Goal: Task Accomplishment & Management: Use online tool/utility

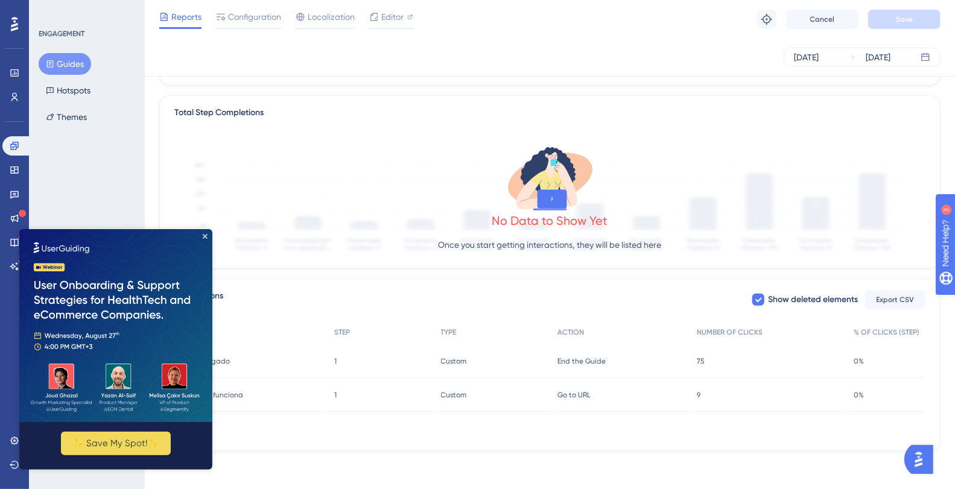
click at [689, 361] on div "End the Guide End the Guide" at bounding box center [620, 361] width 139 height 34
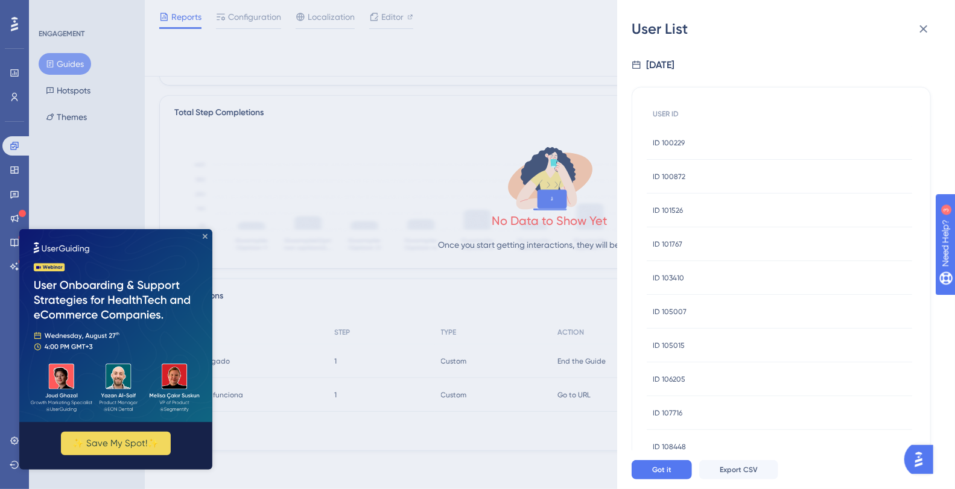
click at [206, 235] on icon "Close Preview" at bounding box center [205, 235] width 5 height 5
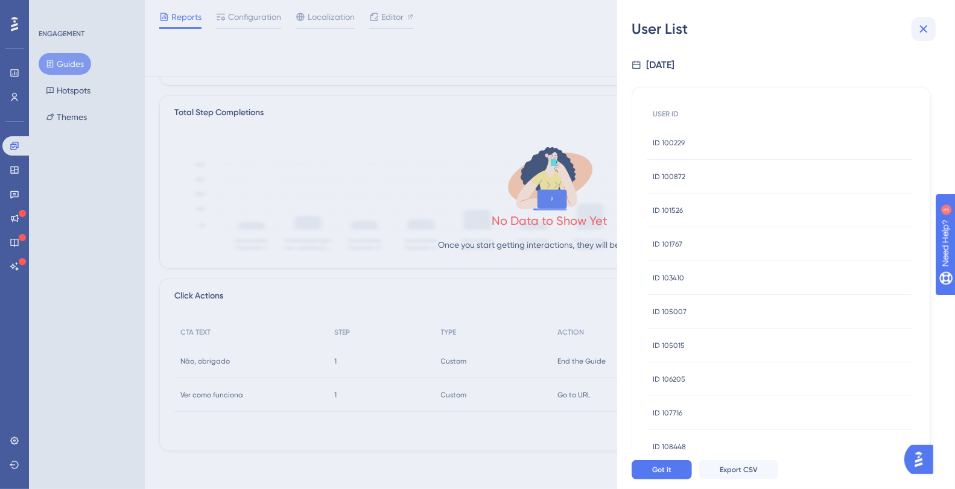
click at [923, 26] on icon at bounding box center [923, 29] width 14 height 14
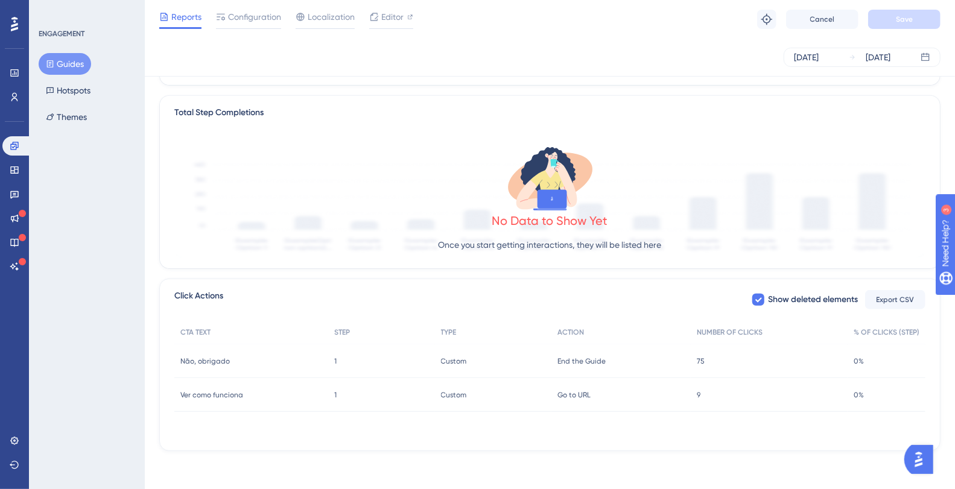
click at [71, 63] on button "Guides" at bounding box center [65, 64] width 52 height 22
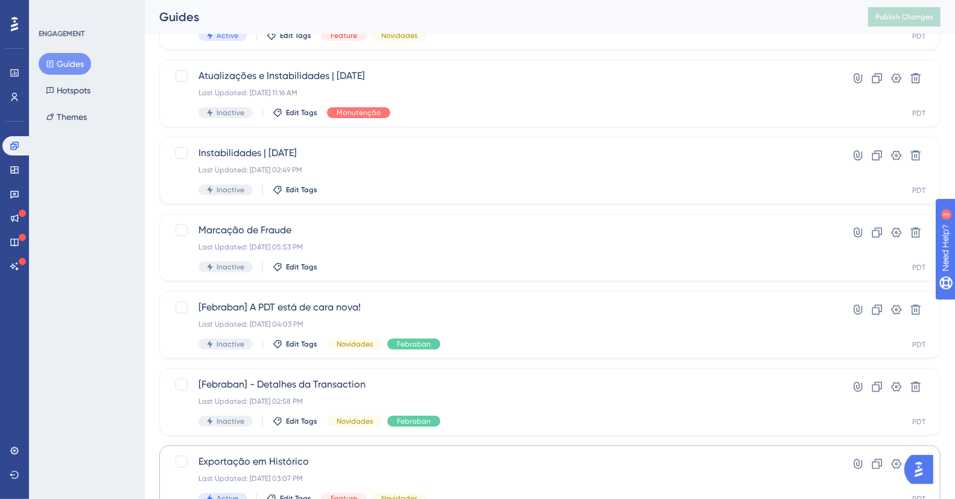
scroll to position [297, 0]
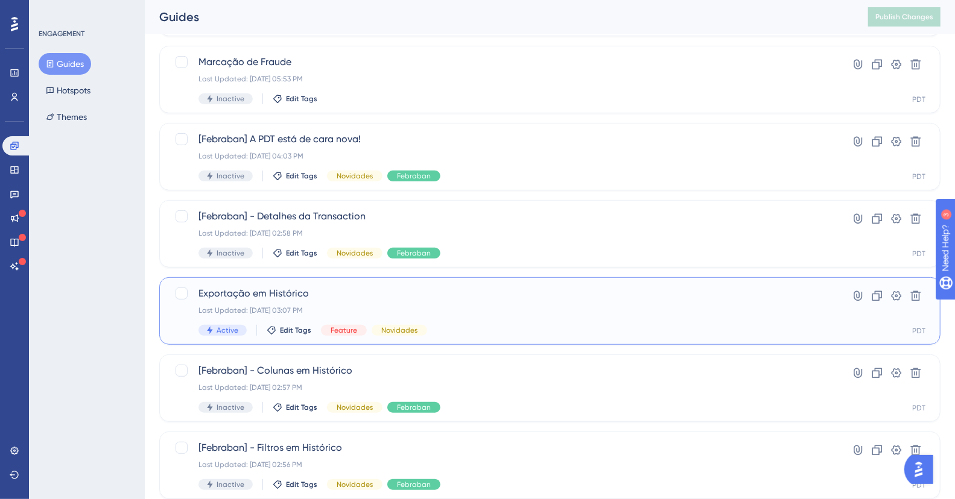
click at [355, 297] on span "Exportação em Histórico" at bounding box center [501, 294] width 606 height 14
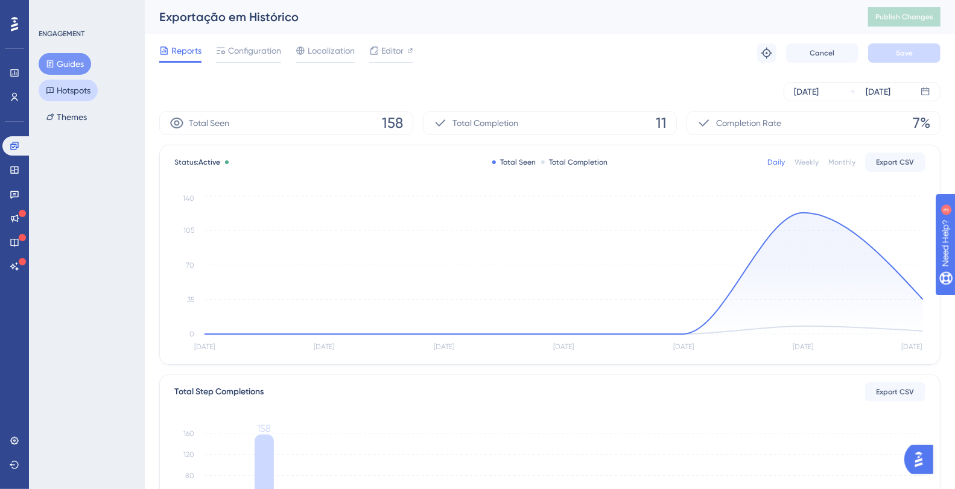
click at [80, 90] on button "Hotspots" at bounding box center [68, 91] width 59 height 22
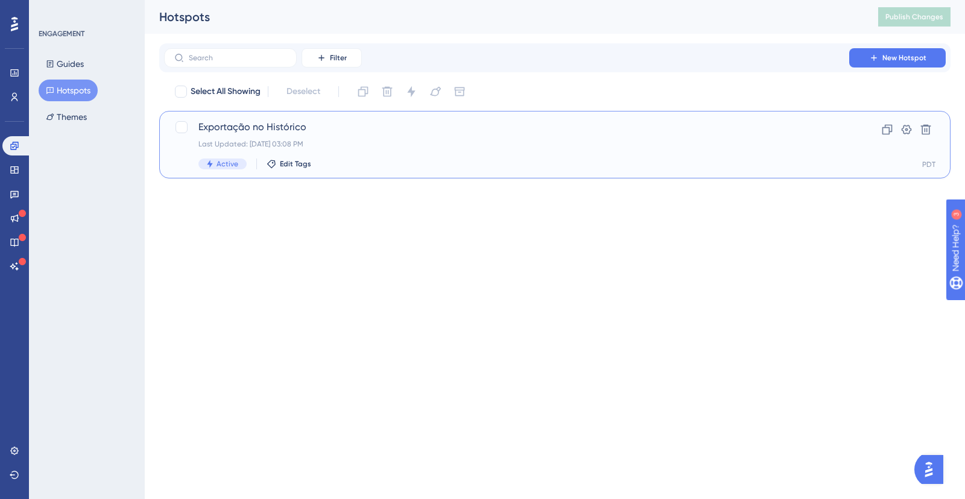
click at [393, 144] on div "Last Updated: 21 de ago. de 2025 03:08 PM" at bounding box center [506, 144] width 616 height 10
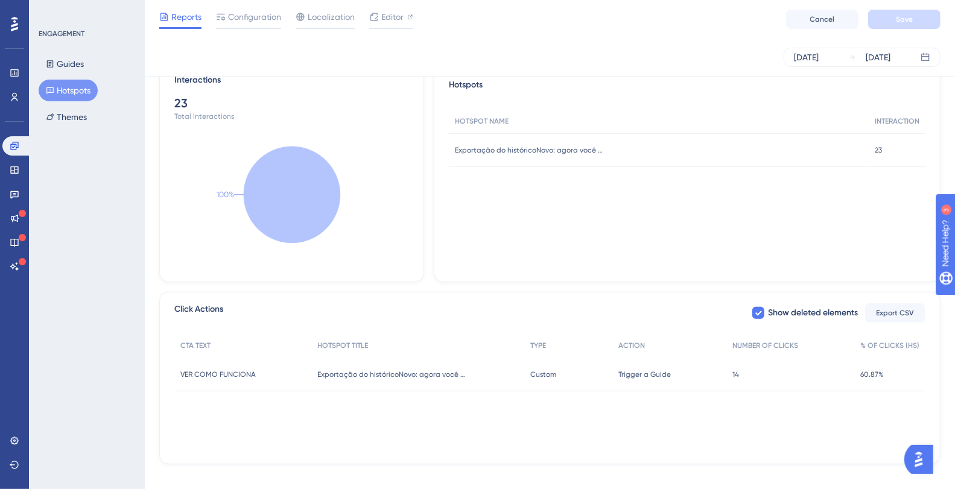
scroll to position [287, 0]
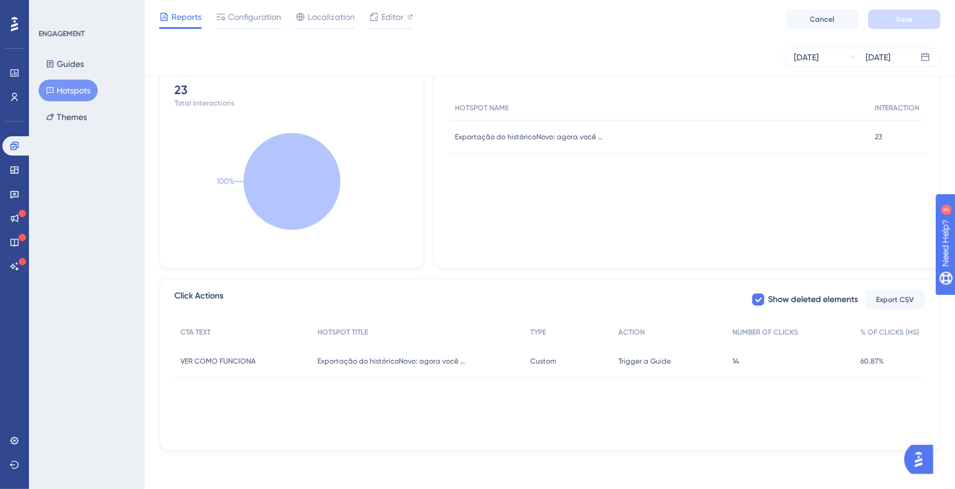
click at [727, 362] on div "Trigger a Guide Trigger a Guide" at bounding box center [669, 361] width 115 height 34
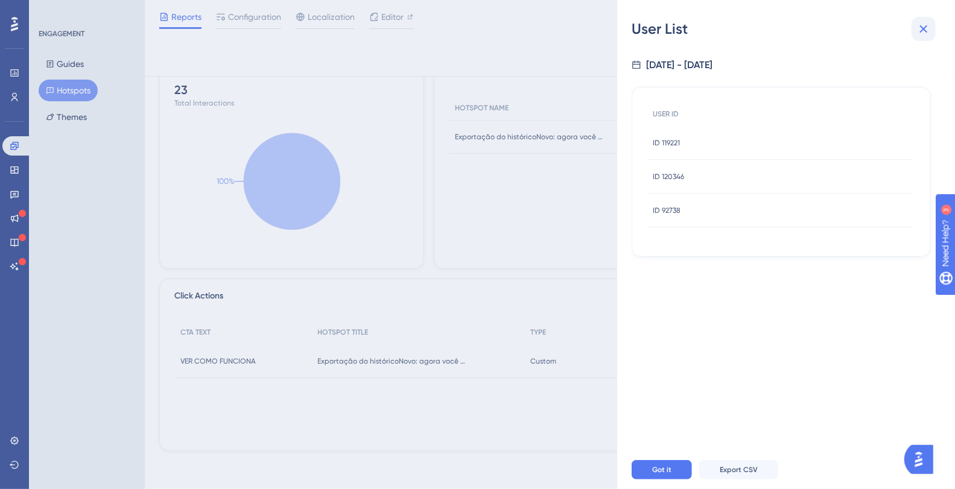
click at [929, 29] on icon at bounding box center [923, 29] width 14 height 14
